Goal: Task Accomplishment & Management: Manage account settings

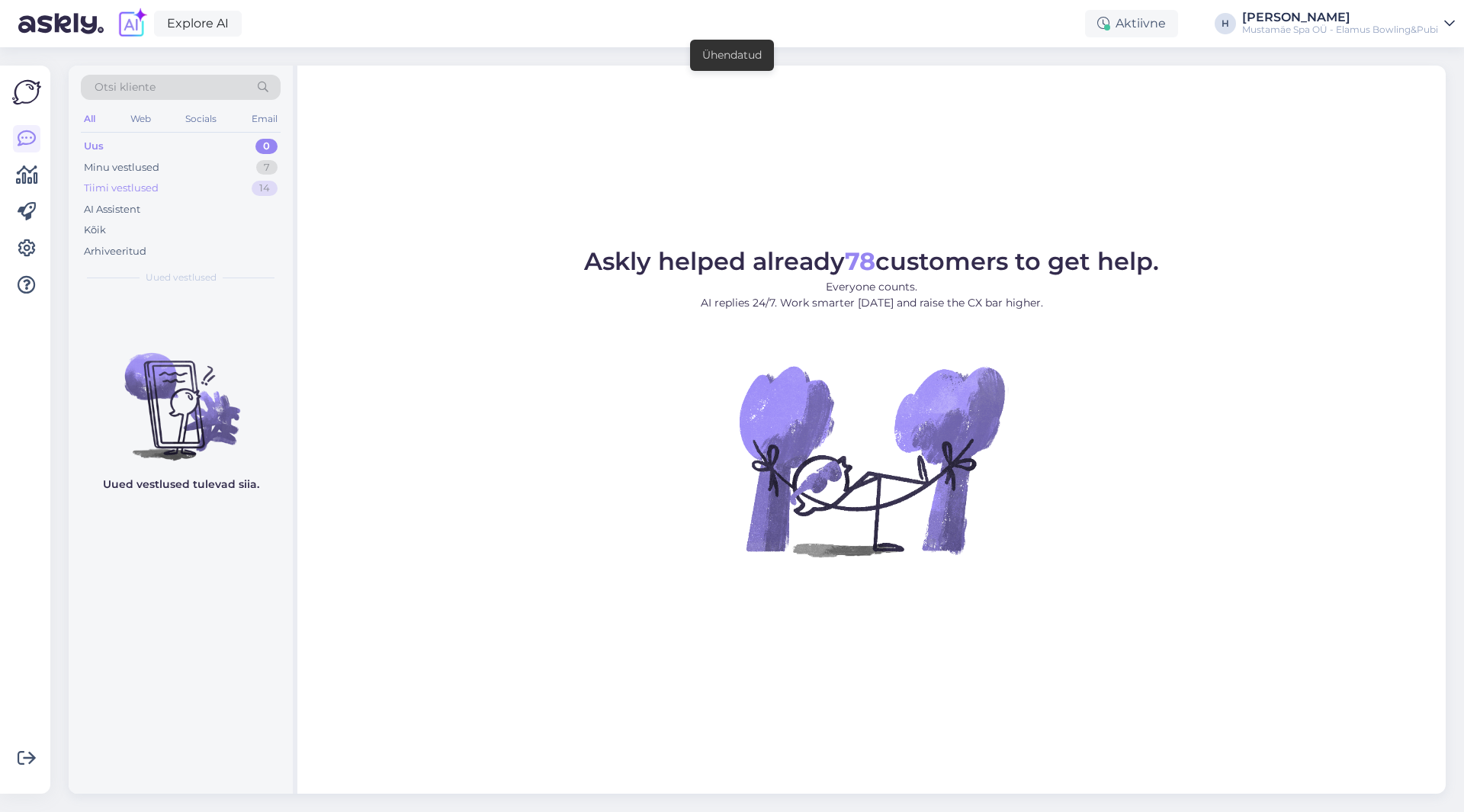
click at [121, 179] on div "Tiimi vestlused 14" at bounding box center [181, 188] width 200 height 22
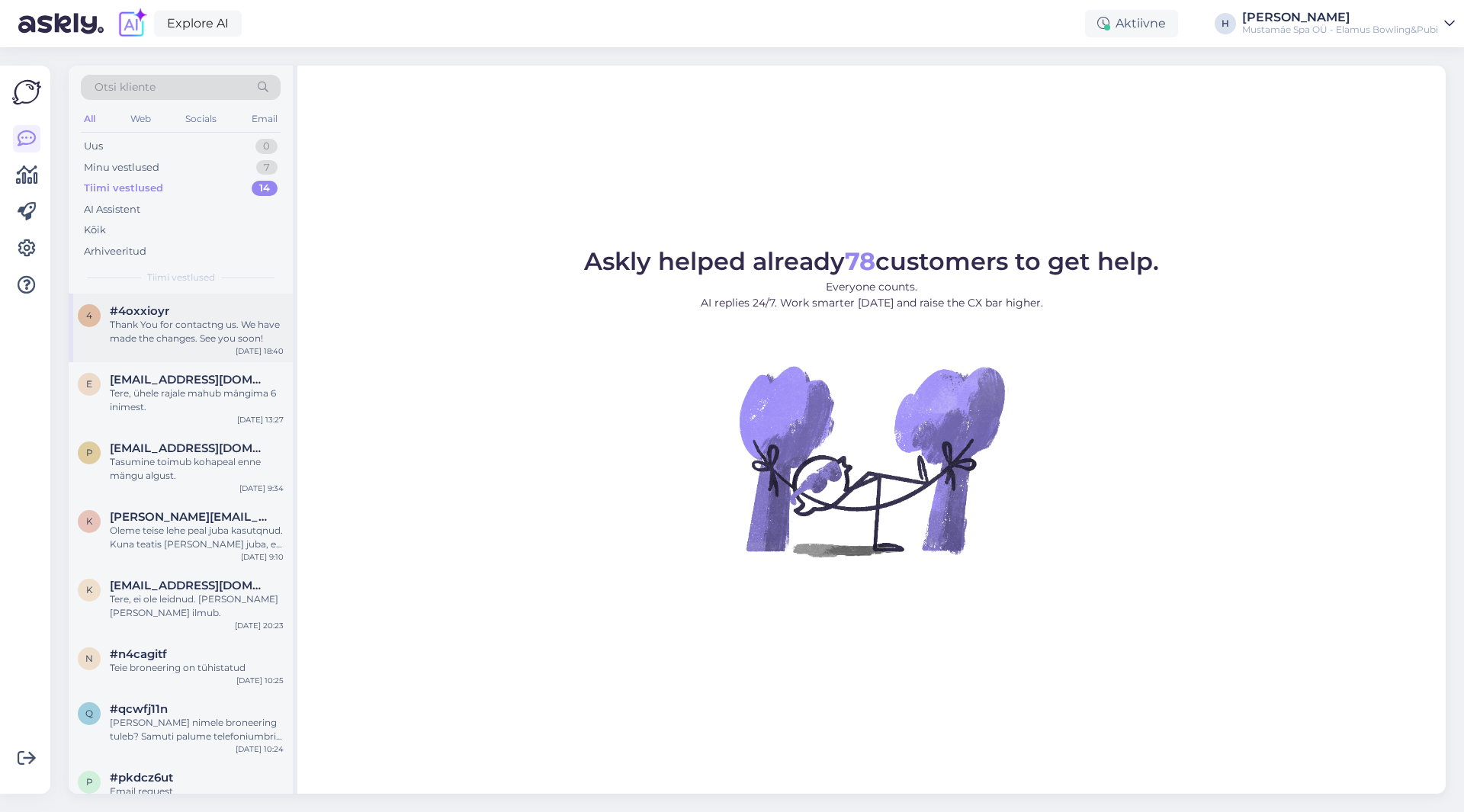
click at [237, 329] on div "Thank You for contactng us. We have made the changes. See you soon!" at bounding box center [196, 332] width 174 height 28
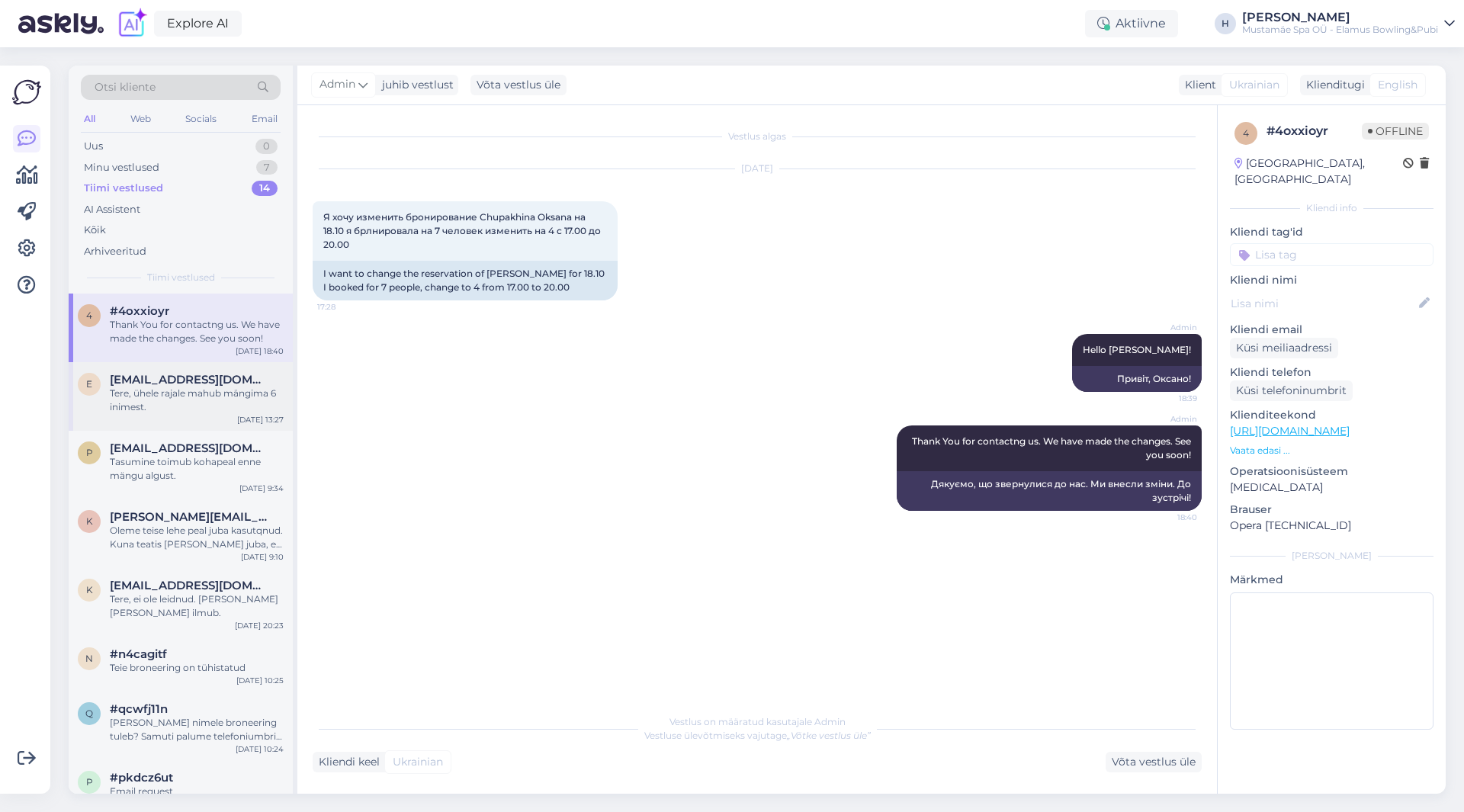
click at [174, 377] on span "[EMAIL_ADDRESS][DOMAIN_NAME]" at bounding box center [189, 380] width 158 height 14
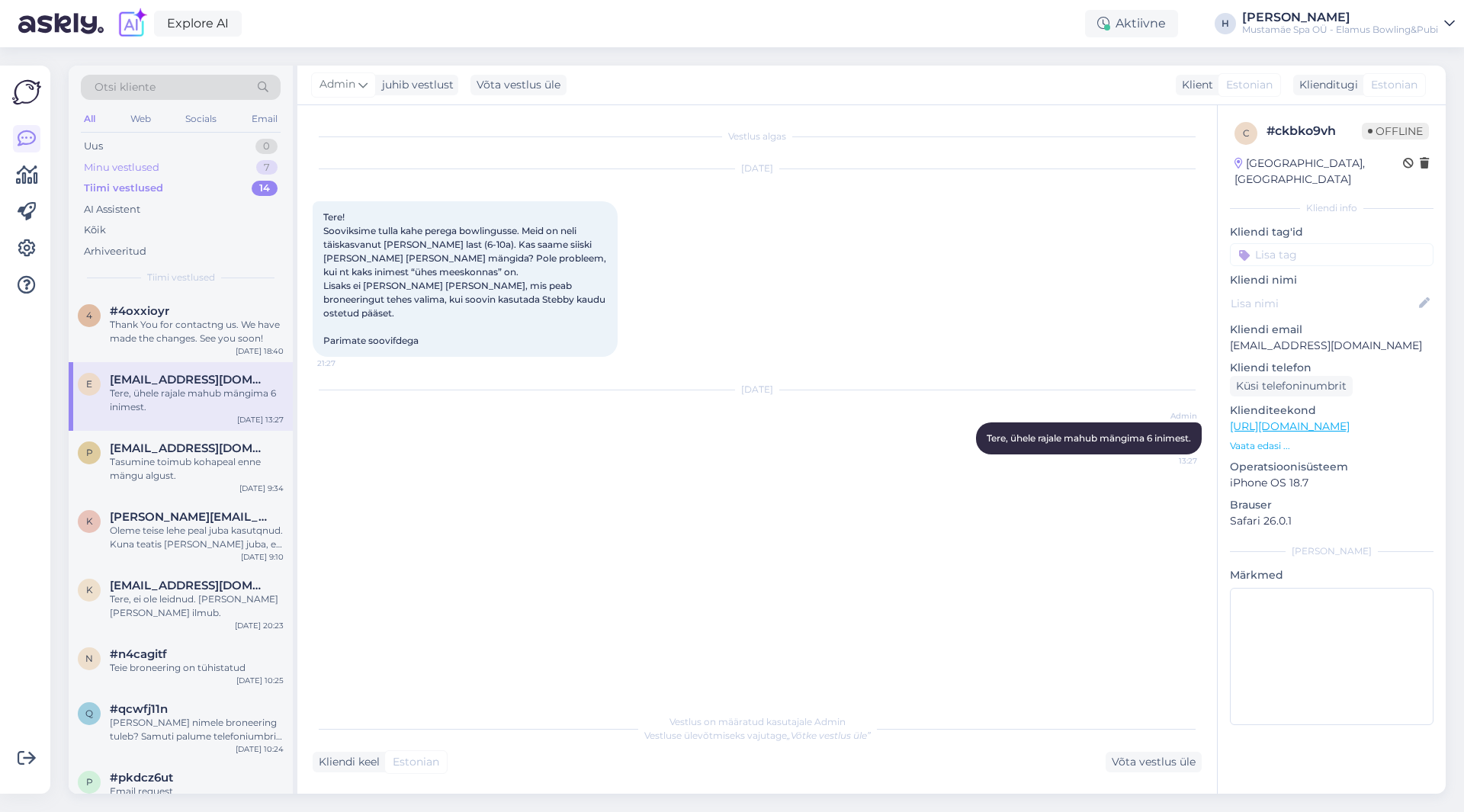
click at [172, 161] on div "Minu vestlused 7" at bounding box center [181, 167] width 200 height 22
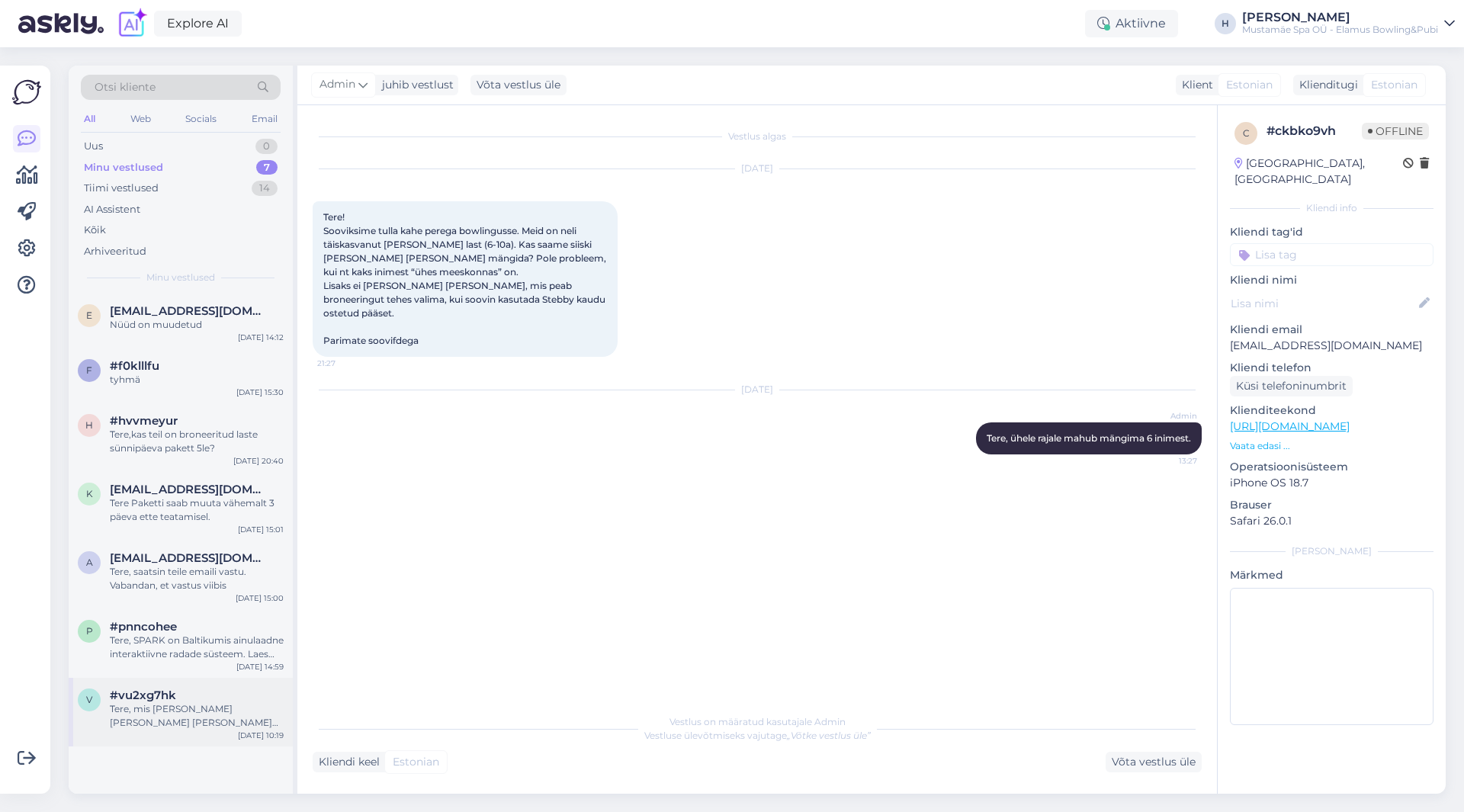
click at [197, 722] on div "Tere, mis [PERSON_NAME] [PERSON_NAME] [PERSON_NAME] kaua te mängida soovite. Br…" at bounding box center [196, 716] width 174 height 28
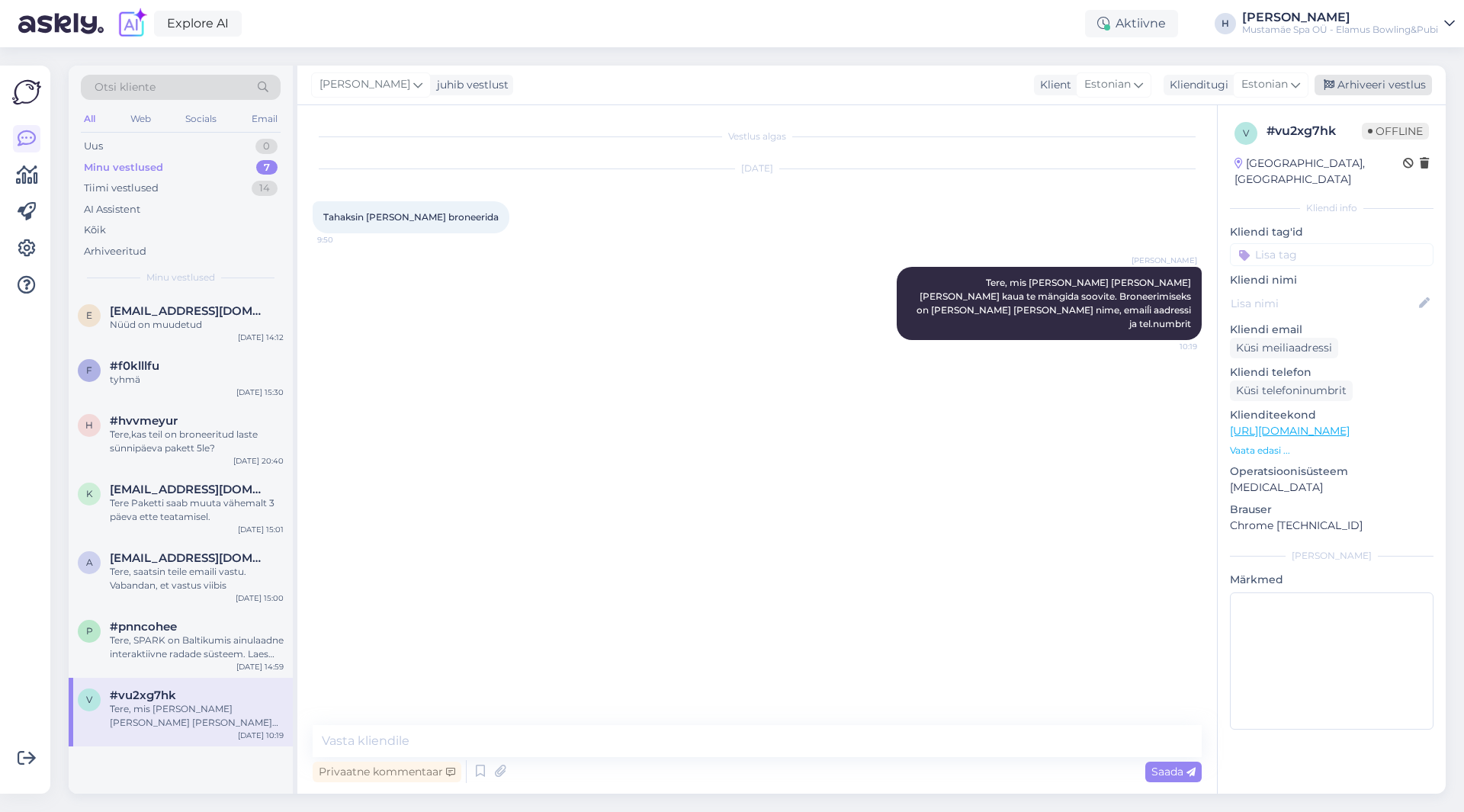
click at [1340, 82] on div "Arhiveeri vestlus" at bounding box center [1373, 85] width 117 height 21
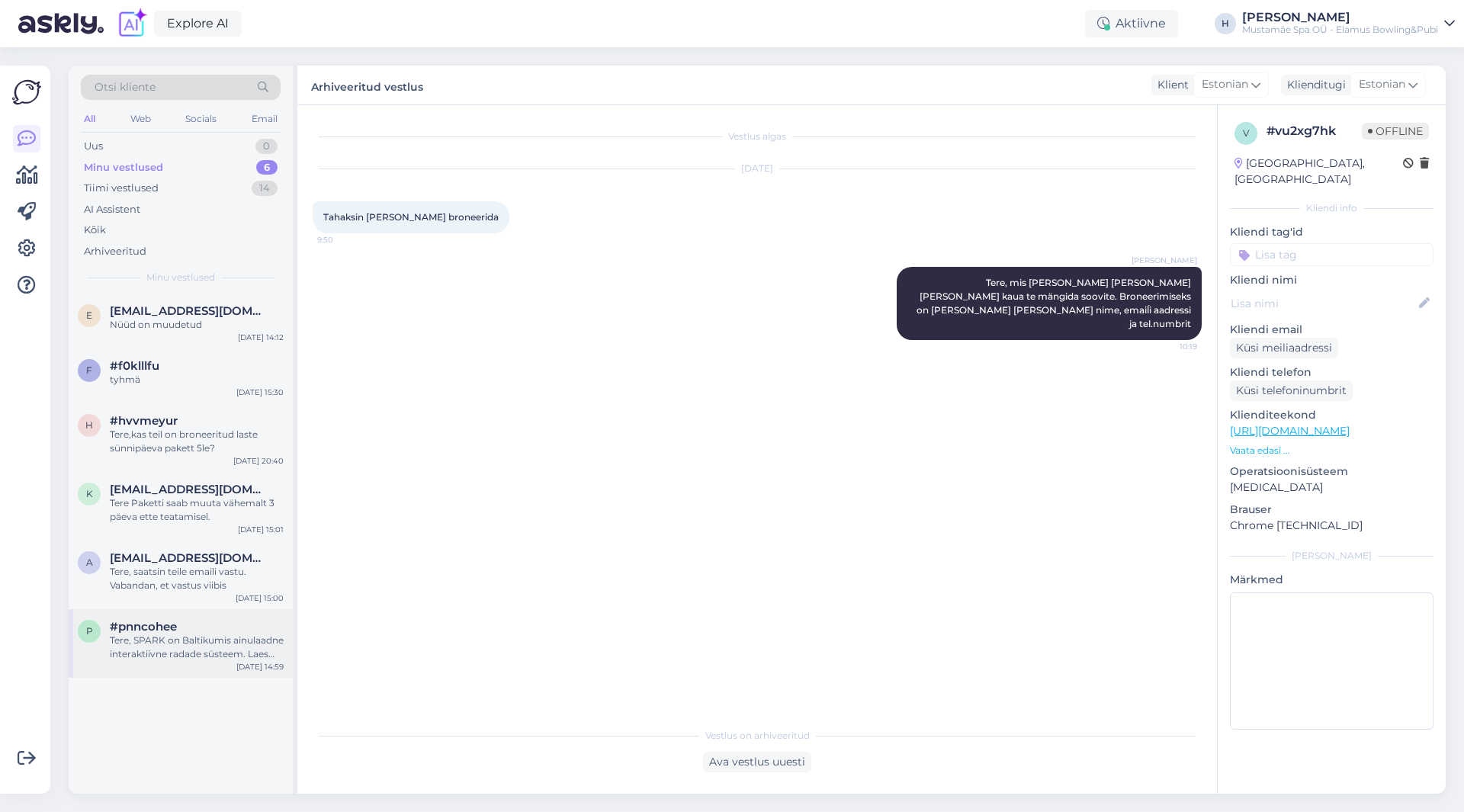
click at [145, 654] on div "Tere, SPARK on Baltikumis ainulaadne interaktiivne radade süsteem. Laes olevad …" at bounding box center [196, 648] width 174 height 28
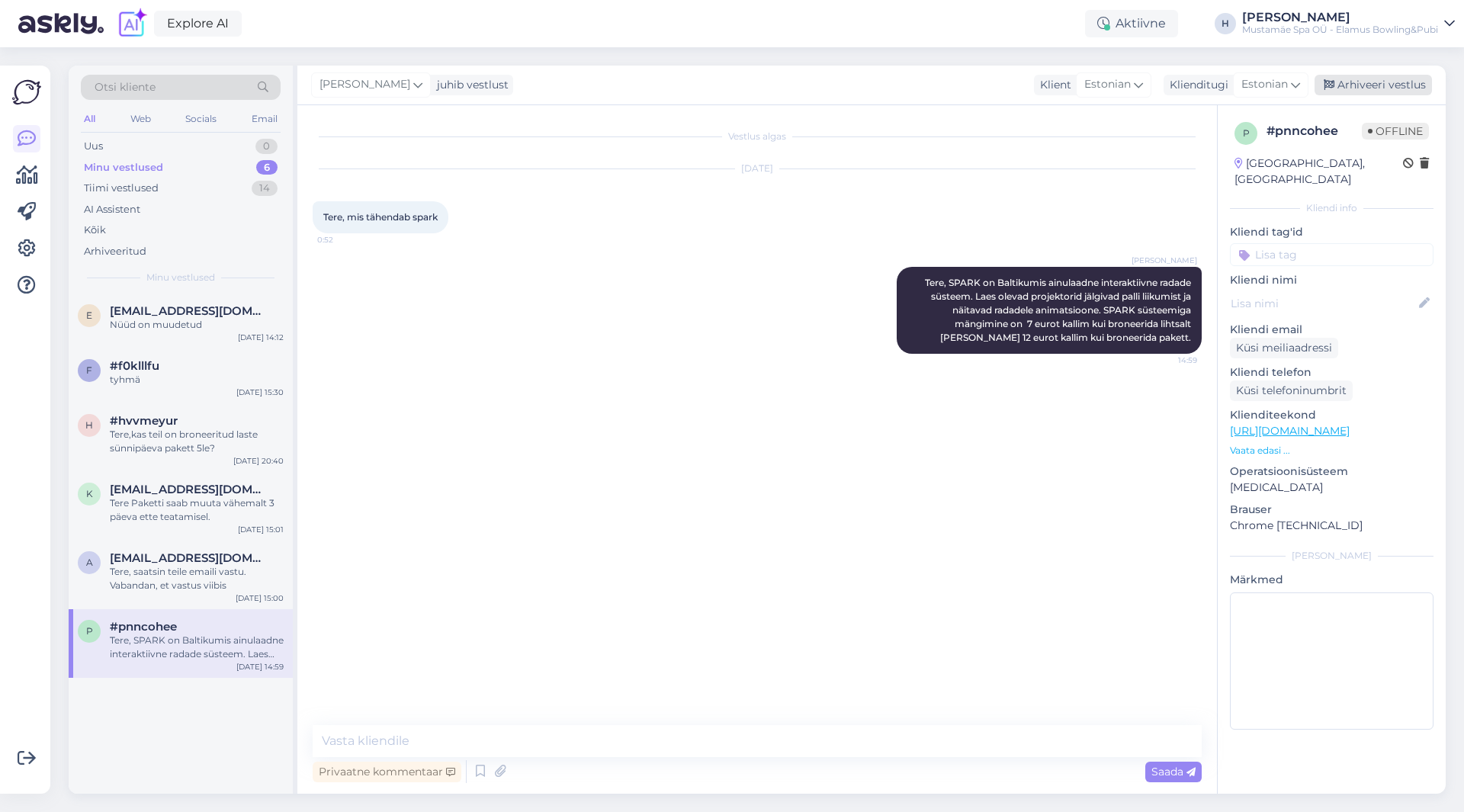
click at [1371, 83] on div "Arhiveeri vestlus" at bounding box center [1373, 85] width 117 height 21
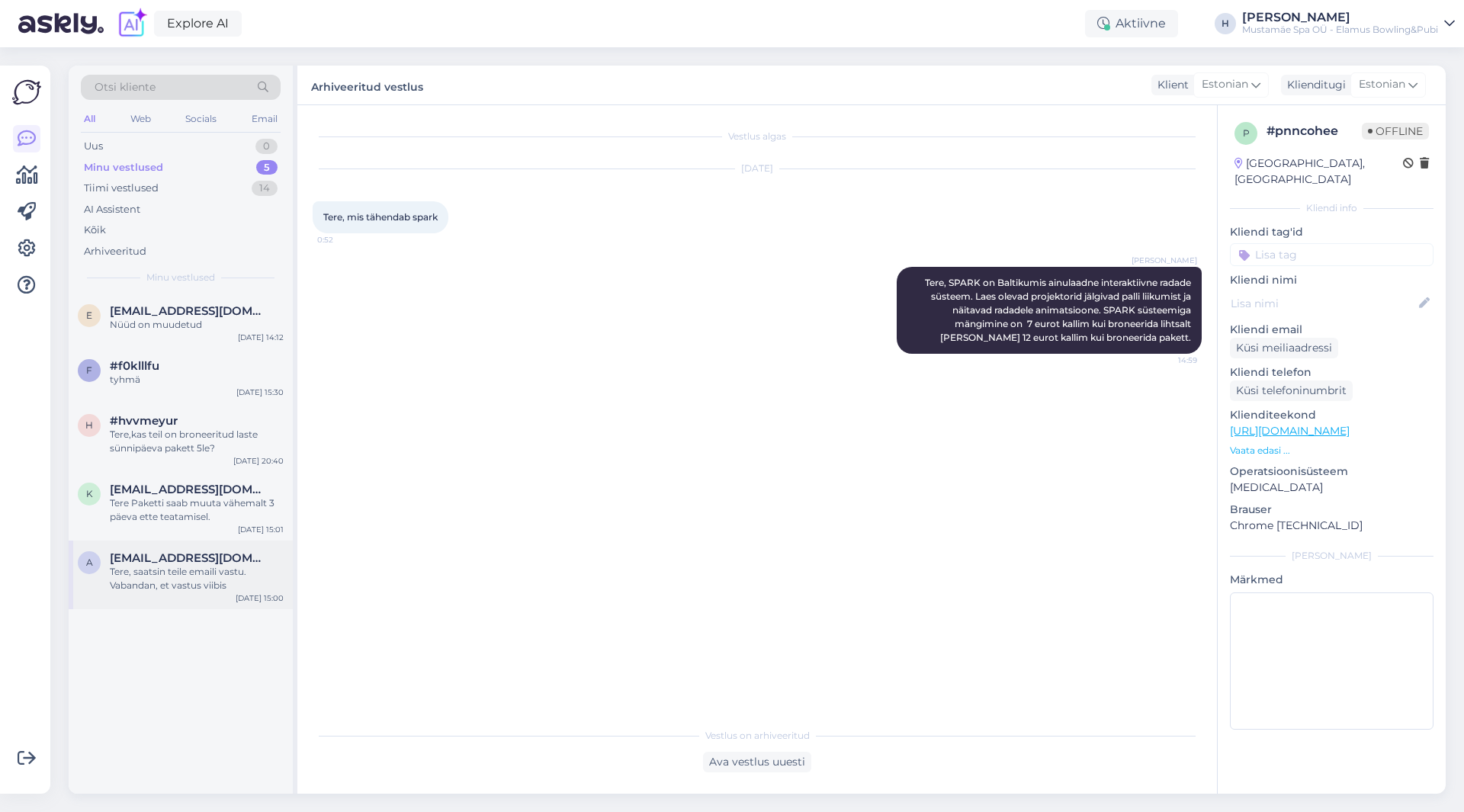
click at [149, 590] on div "Tere, saatsin teile emaili vastu. Vabandan, et vastus viibis" at bounding box center [196, 579] width 174 height 28
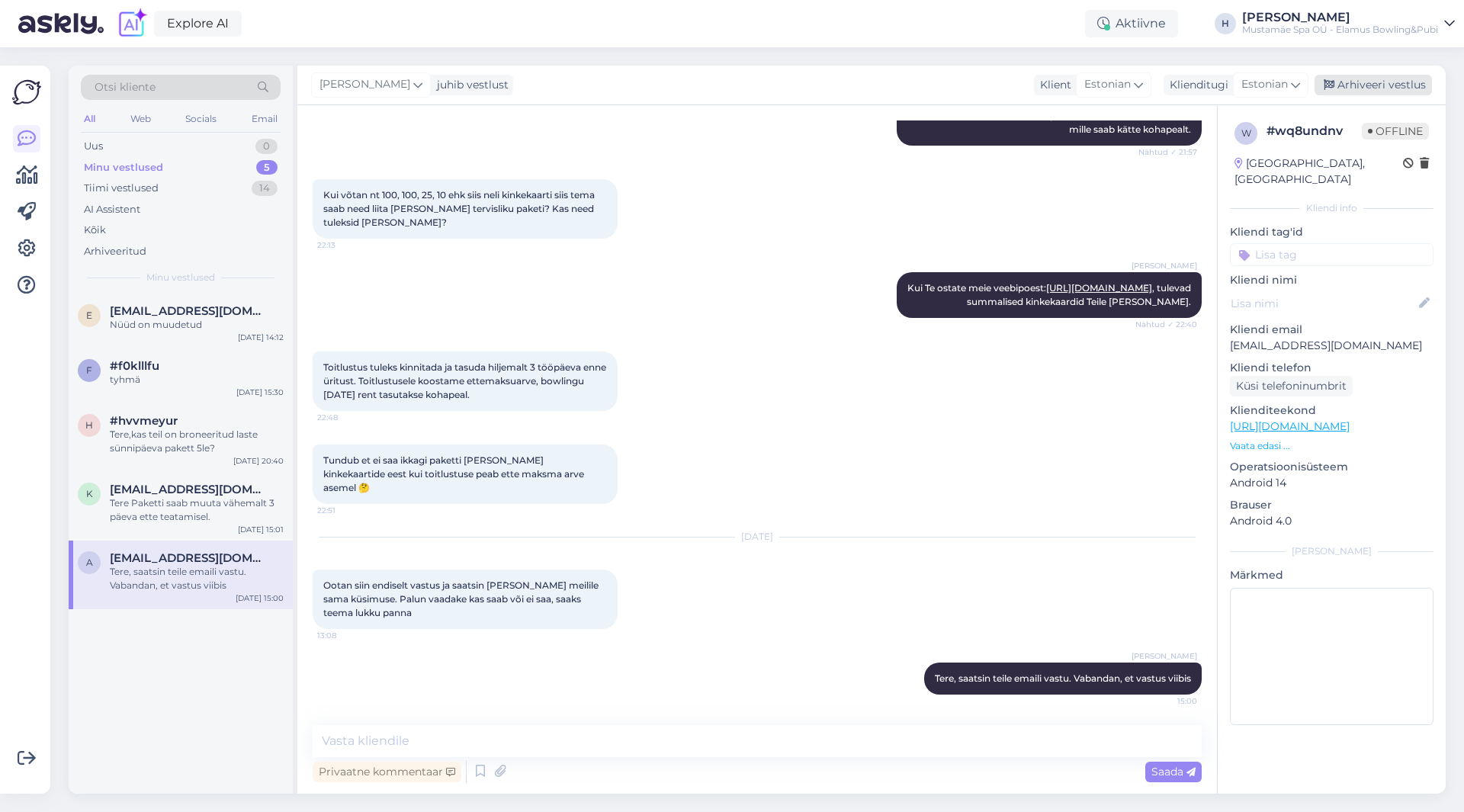
click at [1360, 83] on div "Arhiveeri vestlus" at bounding box center [1373, 85] width 117 height 21
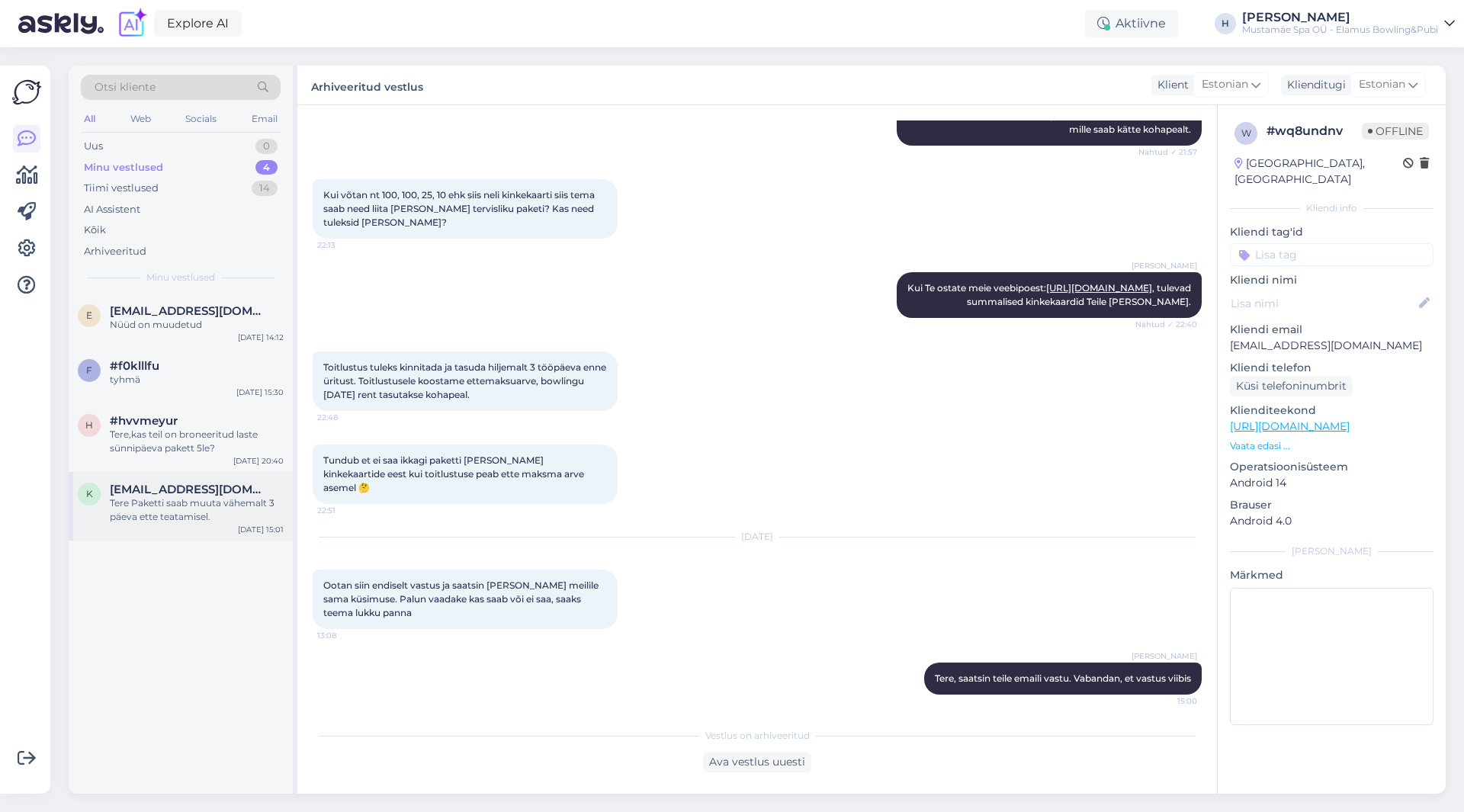
click at [149, 495] on span "[EMAIL_ADDRESS][DOMAIN_NAME]" at bounding box center [189, 489] width 158 height 14
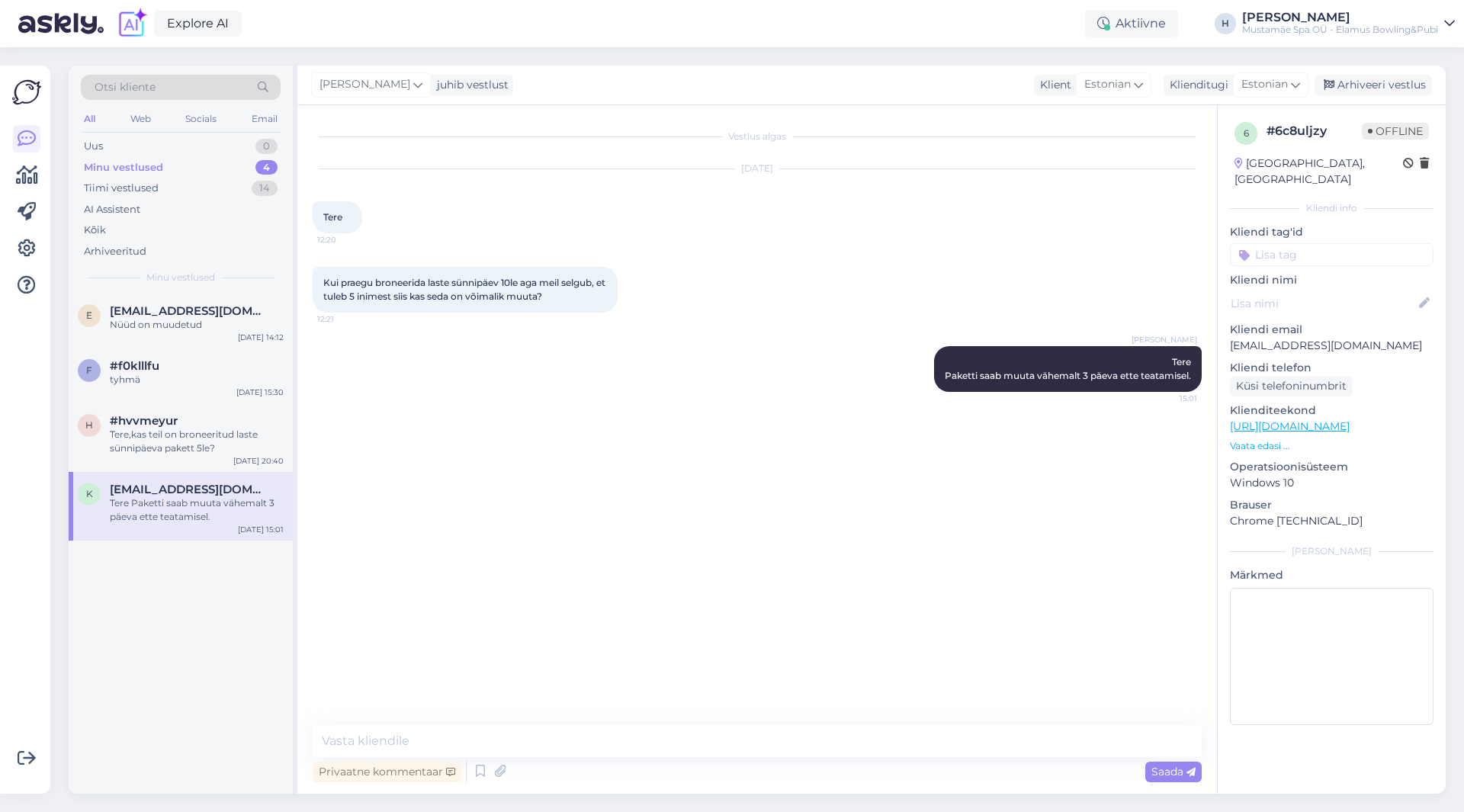
scroll to position [0, 0]
drag, startPoint x: 1385, startPoint y: 84, endPoint x: 1366, endPoint y: 91, distance: 20.2
click at [1383, 84] on div "Arhiveeri vestlus" at bounding box center [1373, 85] width 117 height 21
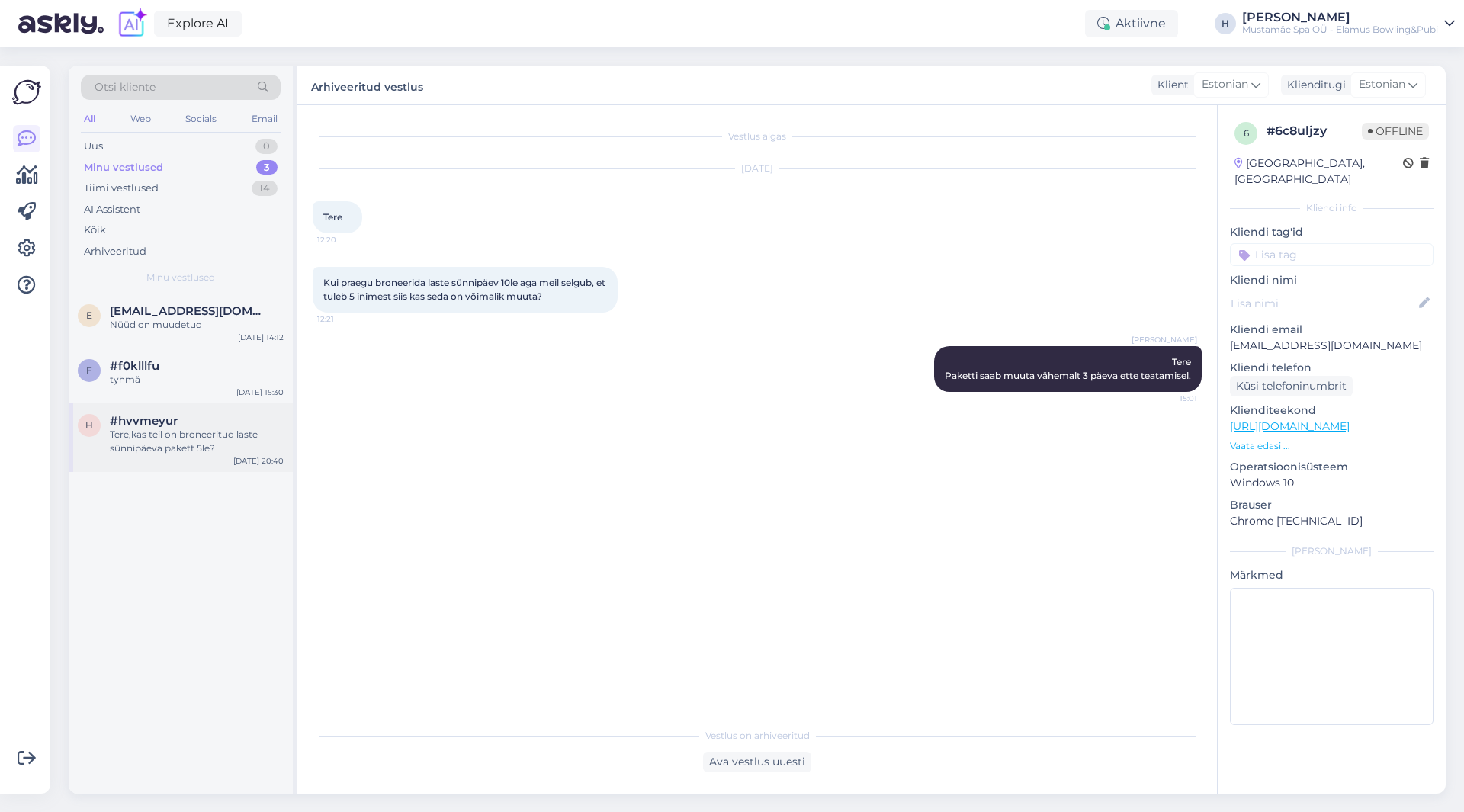
click at [140, 445] on div "Tere,kas teil on broneeritud laste sünnipäeva pakett 5le?" at bounding box center [196, 442] width 174 height 28
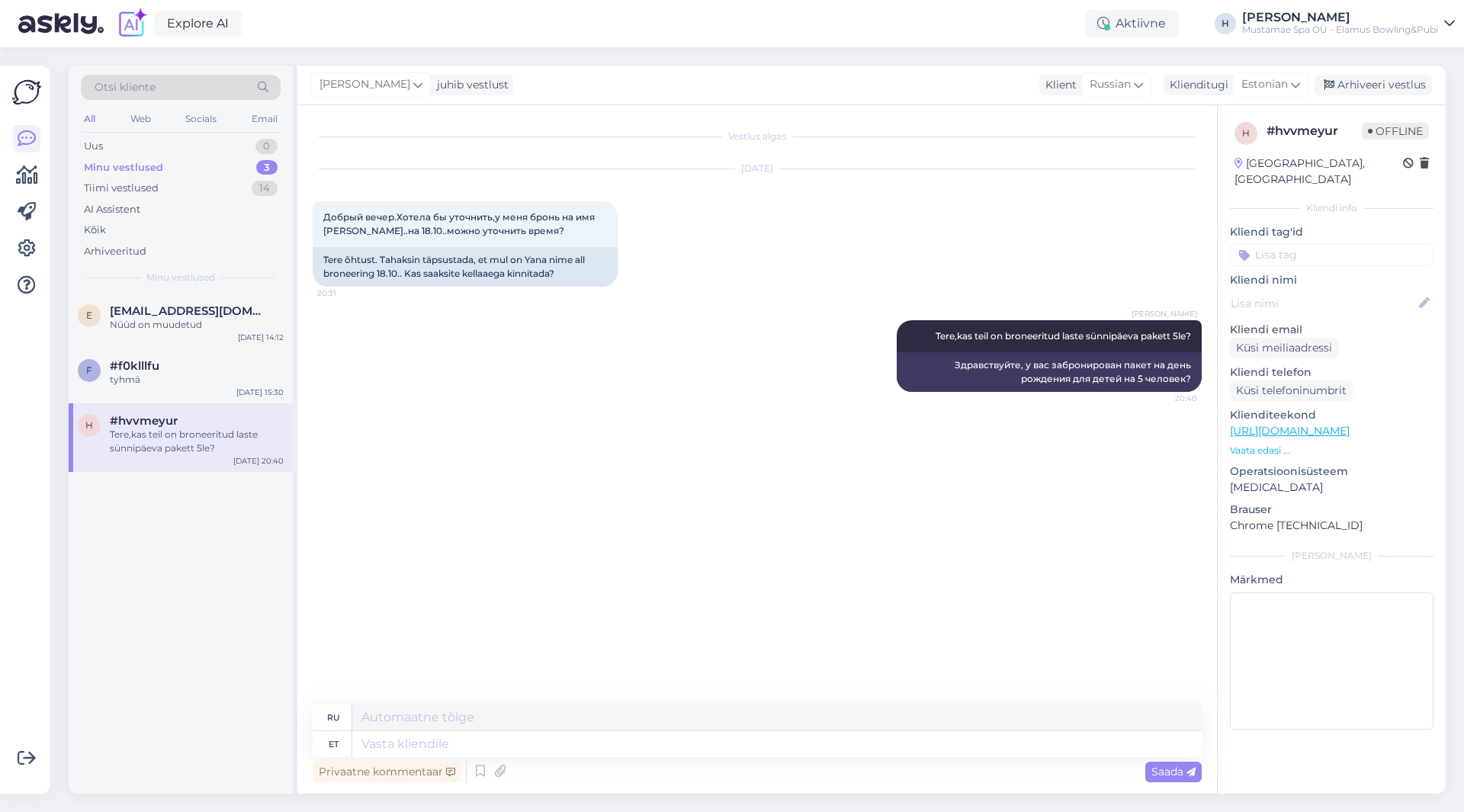
click at [1383, 96] on div "[PERSON_NAME] juhib vestlust Klient [DEMOGRAPHIC_DATA] Klienditugi [DEMOGRAPHIC…" at bounding box center [871, 85] width 1148 height 40
click at [1377, 83] on div "Arhiveeri vestlus" at bounding box center [1373, 85] width 117 height 21
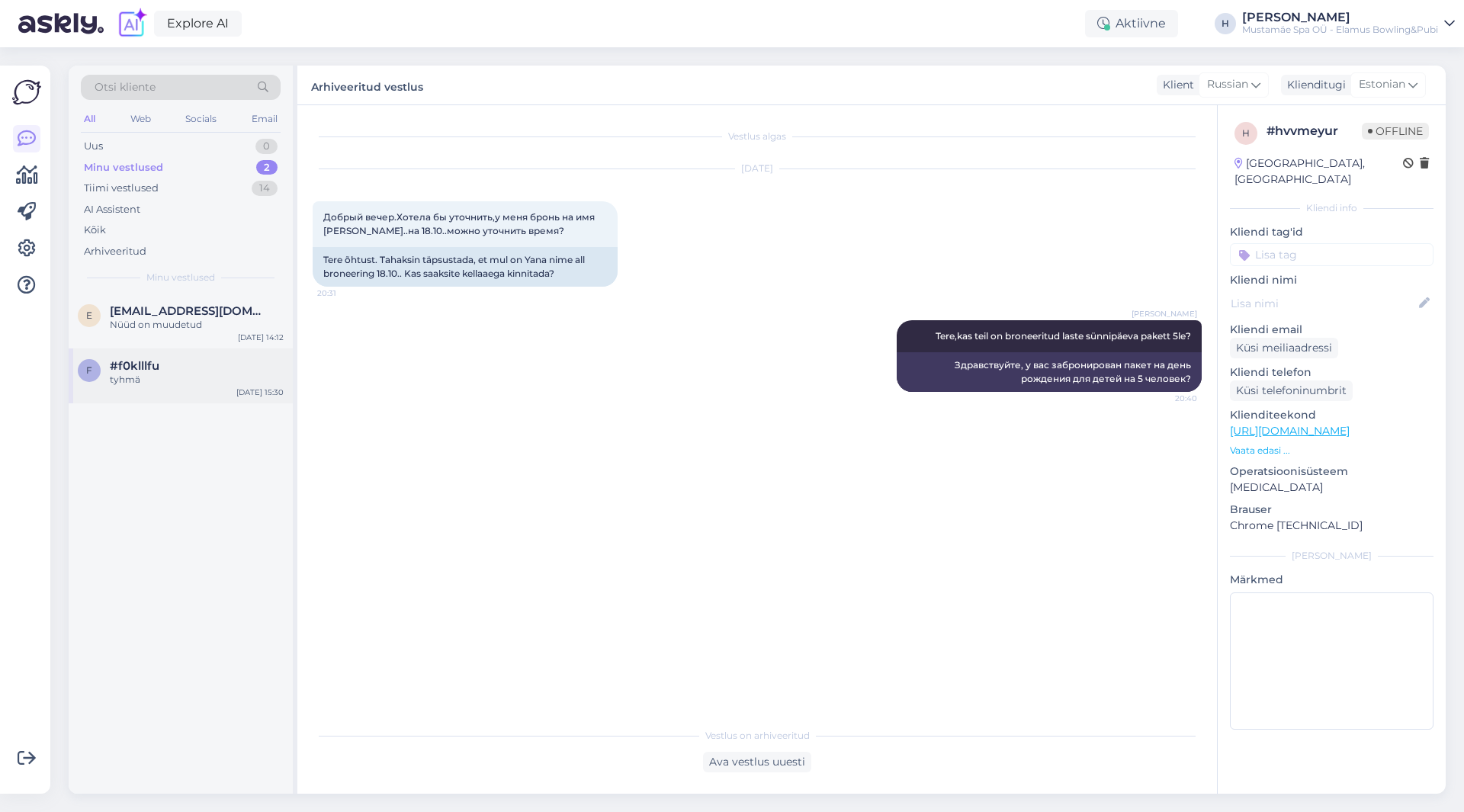
click at [125, 380] on div "tyhmä" at bounding box center [196, 380] width 174 height 14
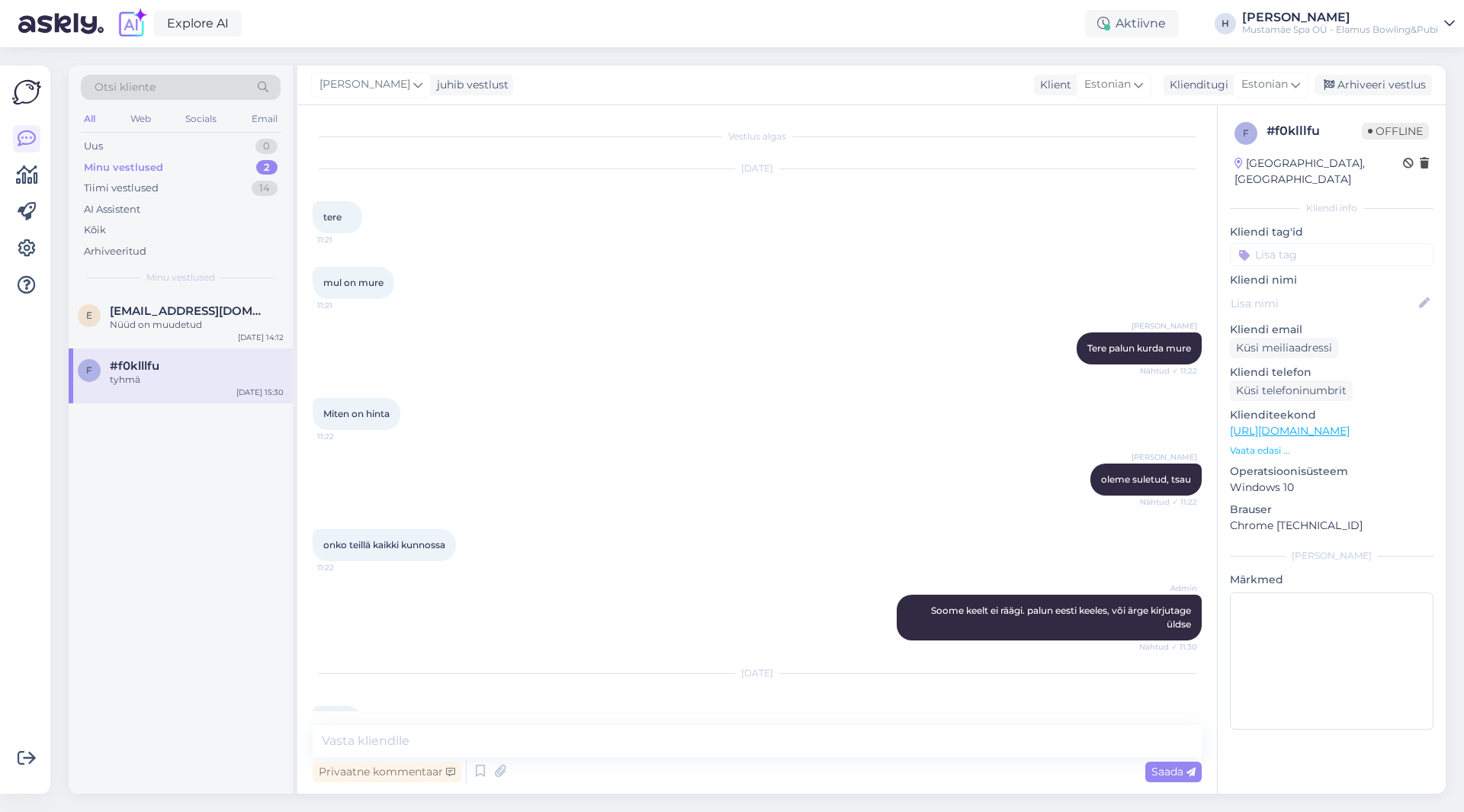
scroll to position [109, 0]
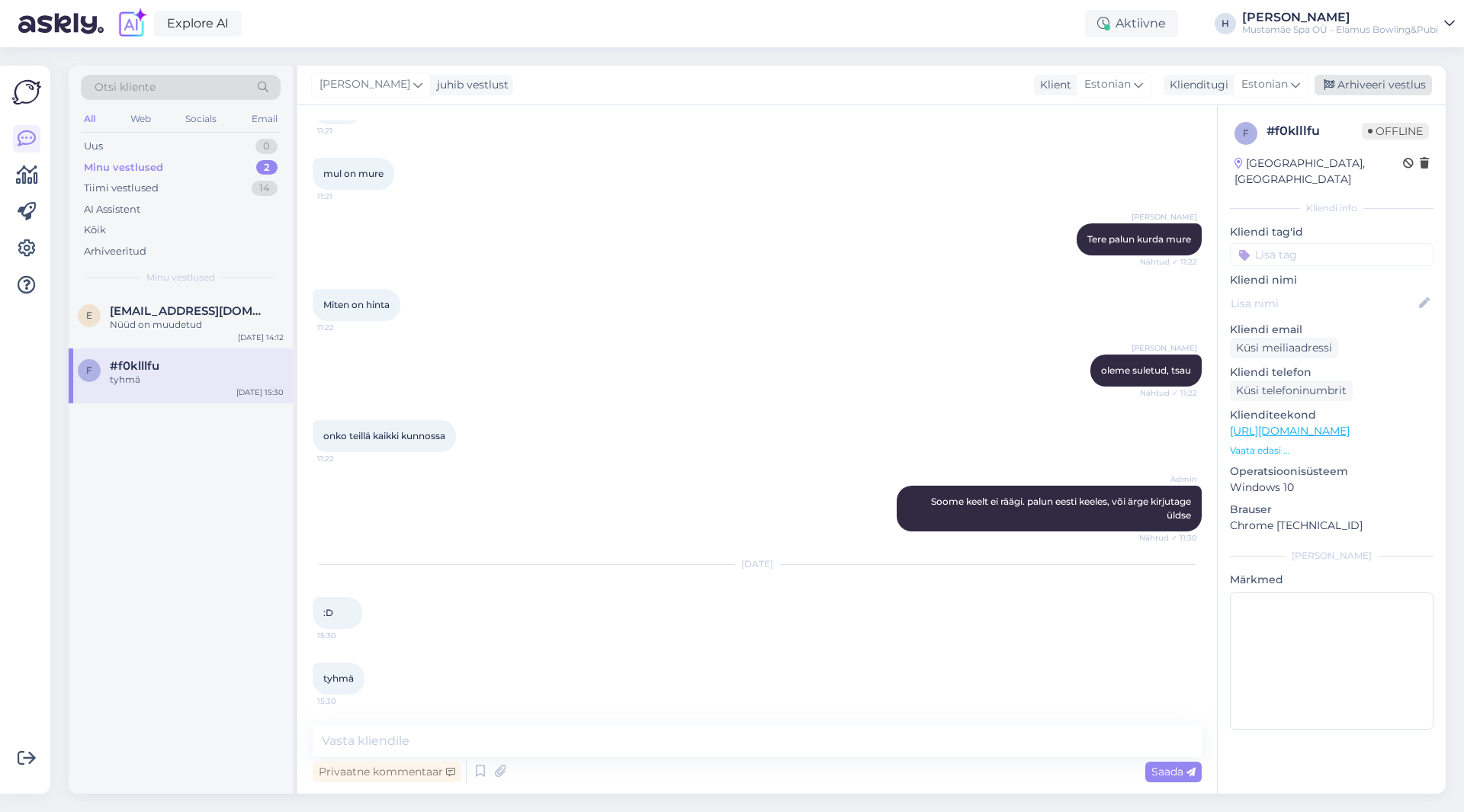
click at [1349, 86] on div "Arhiveeri vestlus" at bounding box center [1373, 85] width 117 height 21
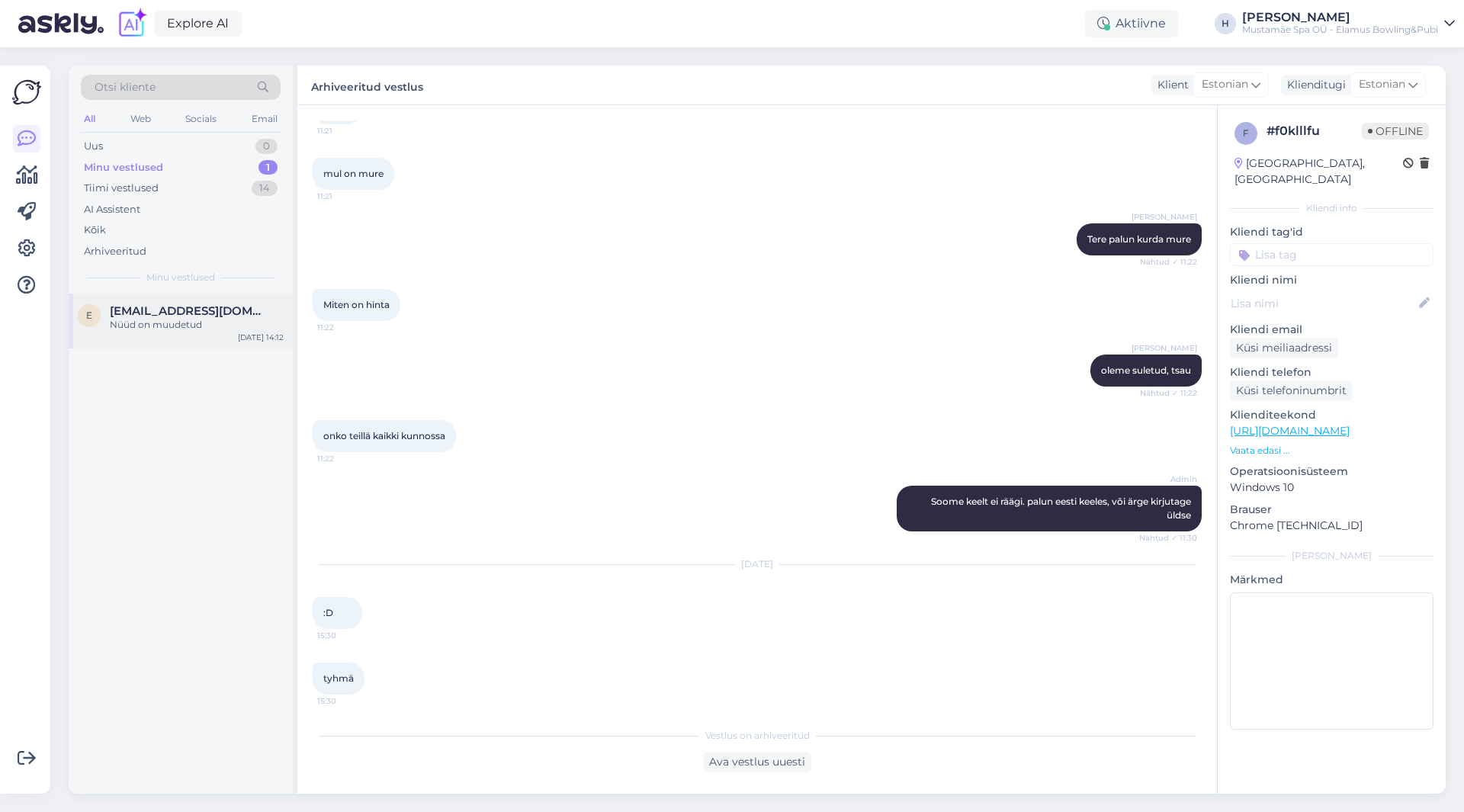
click at [144, 311] on span "[EMAIL_ADDRESS][DOMAIN_NAME]" at bounding box center [189, 311] width 158 height 14
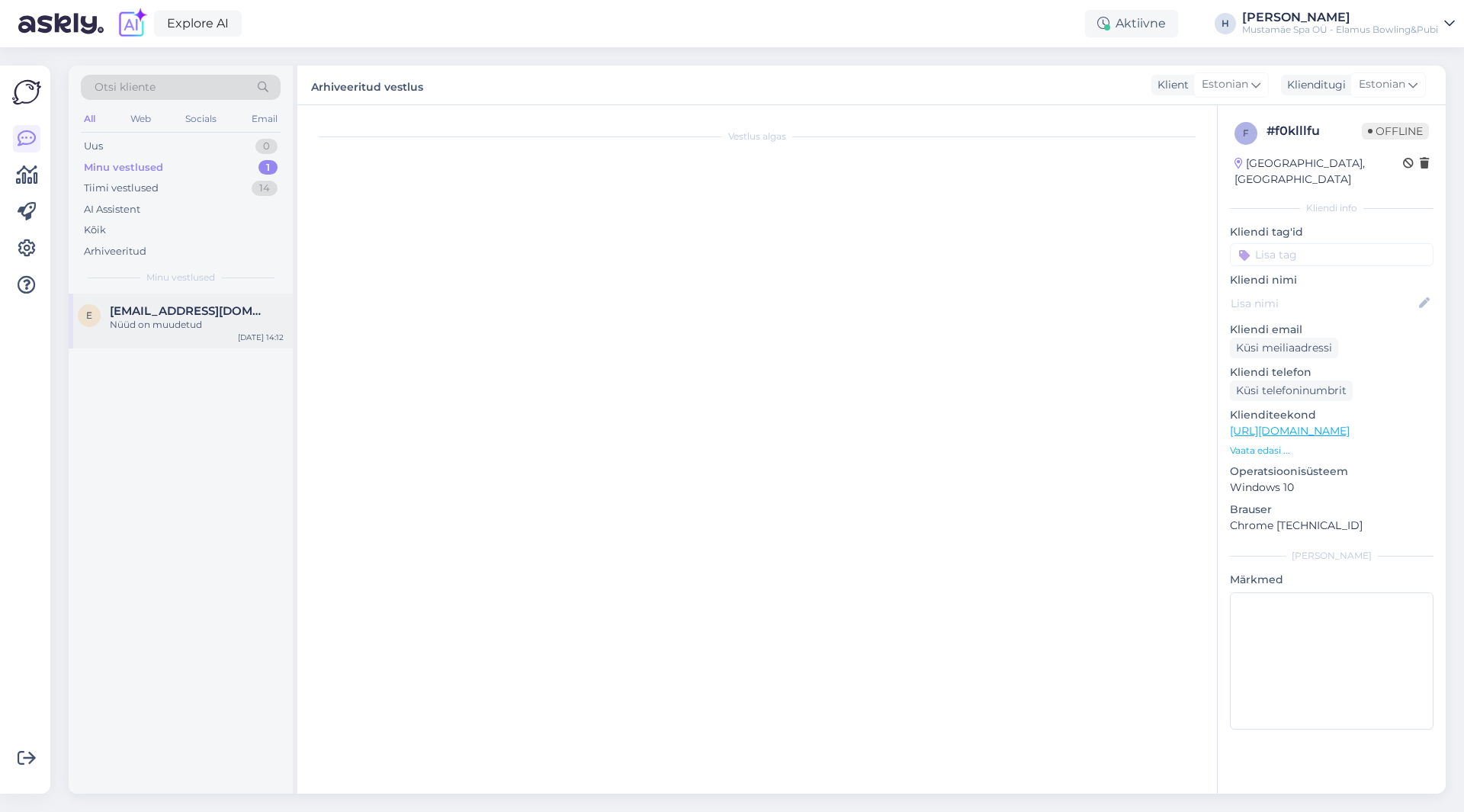
scroll to position [0, 0]
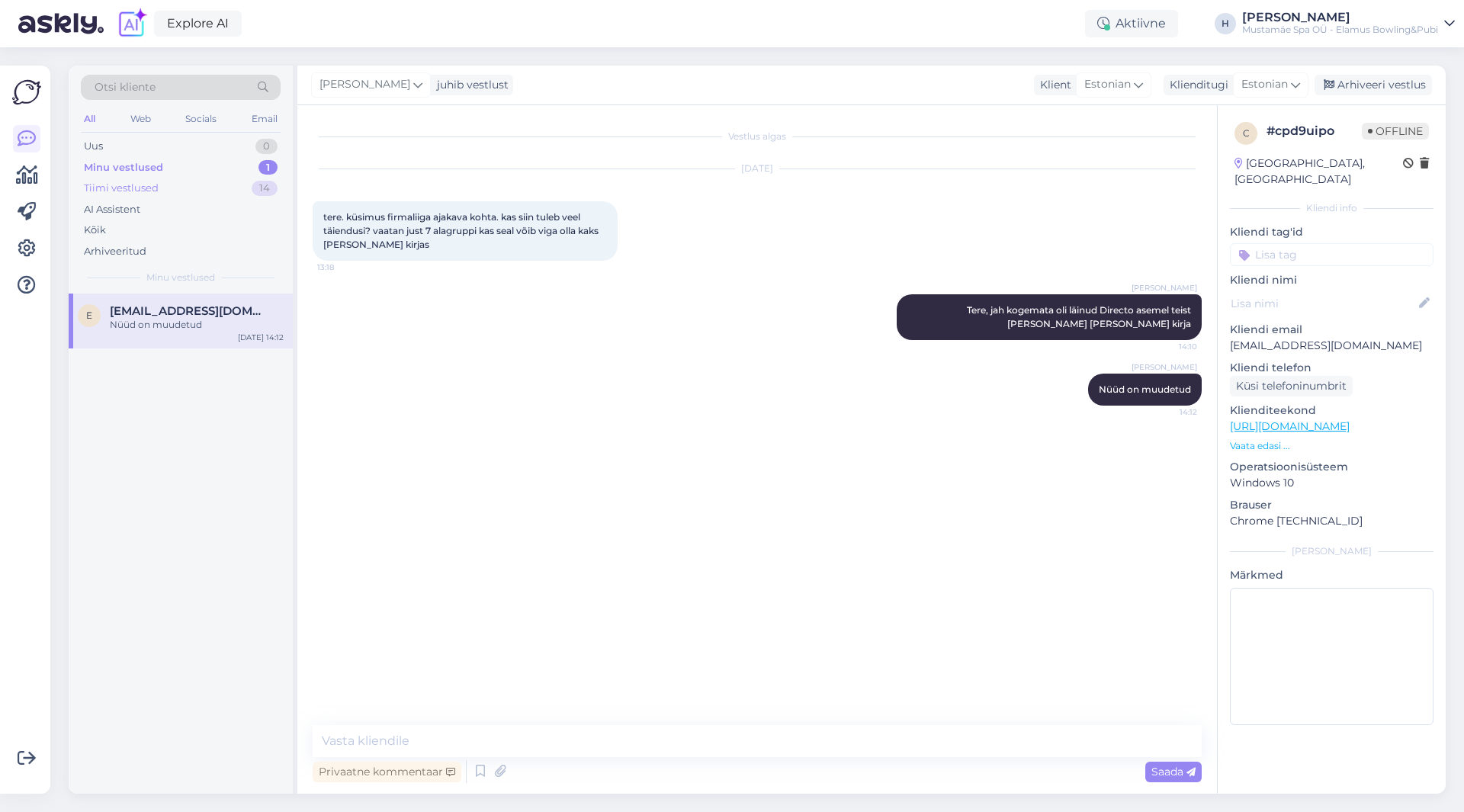
click at [132, 183] on div "Tiimi vestlused" at bounding box center [121, 189] width 75 height 15
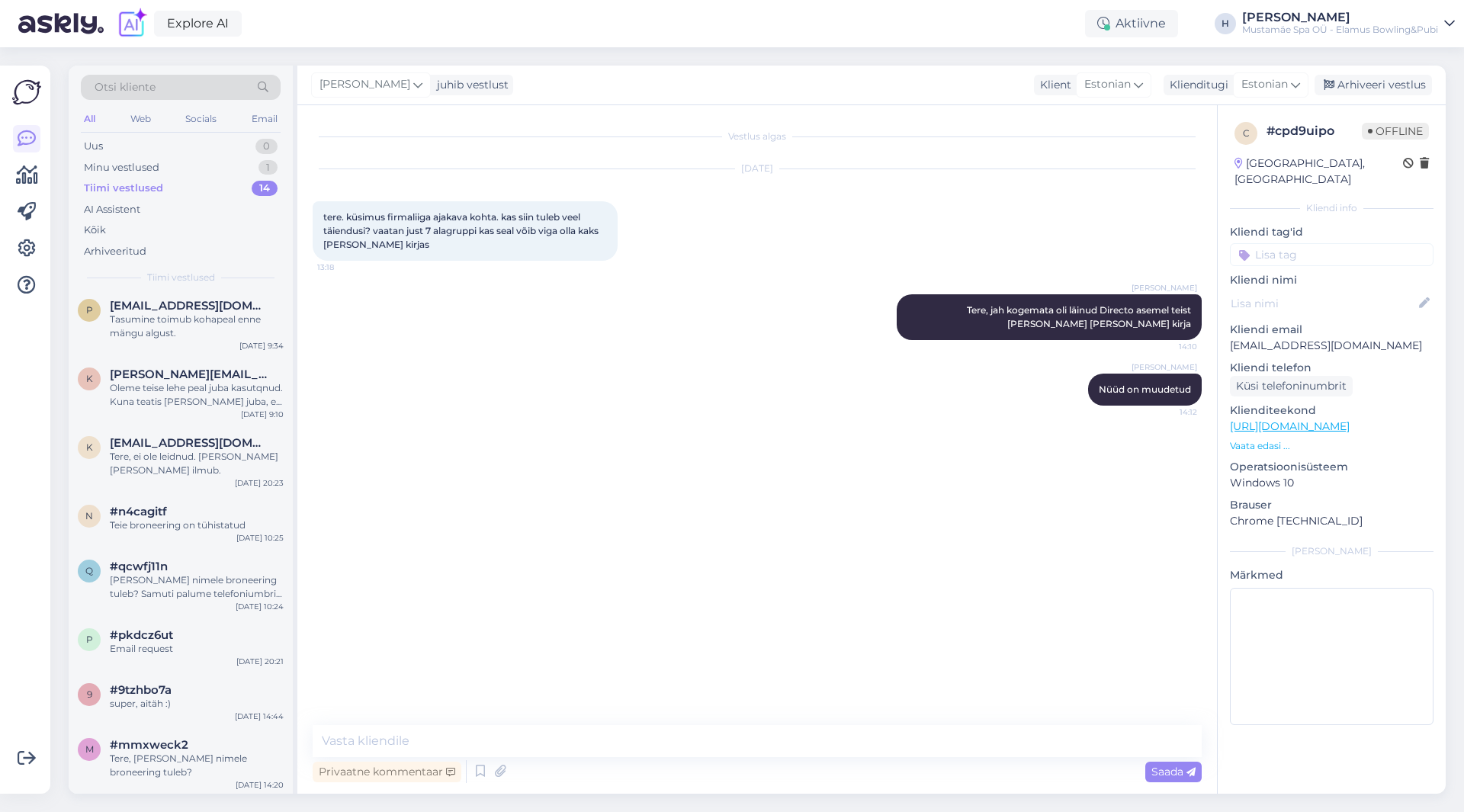
scroll to position [378, 0]
